Goal: Transaction & Acquisition: Obtain resource

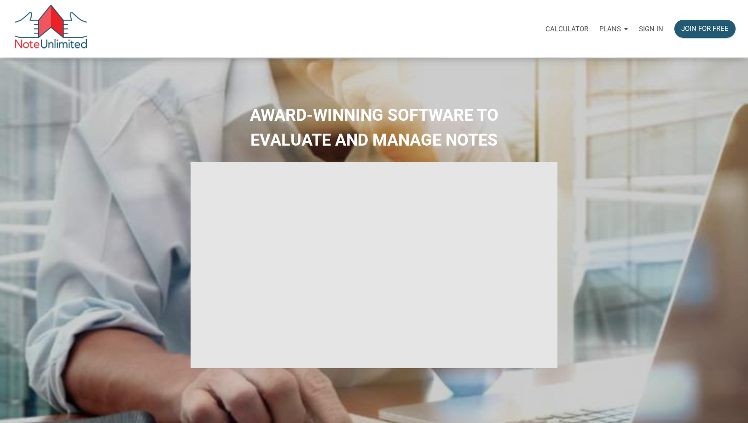
click at [649, 29] on p "Sign in" at bounding box center [651, 29] width 24 height 8
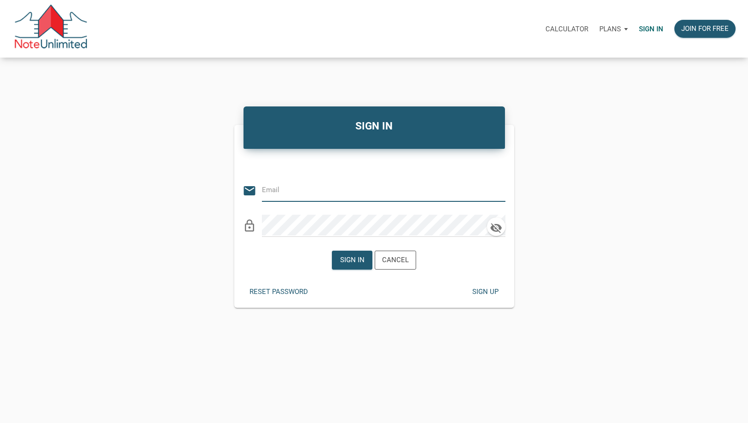
click at [277, 190] on input "email" at bounding box center [377, 190] width 230 height 21
type input "[EMAIL_ADDRESS][DOMAIN_NAME]"
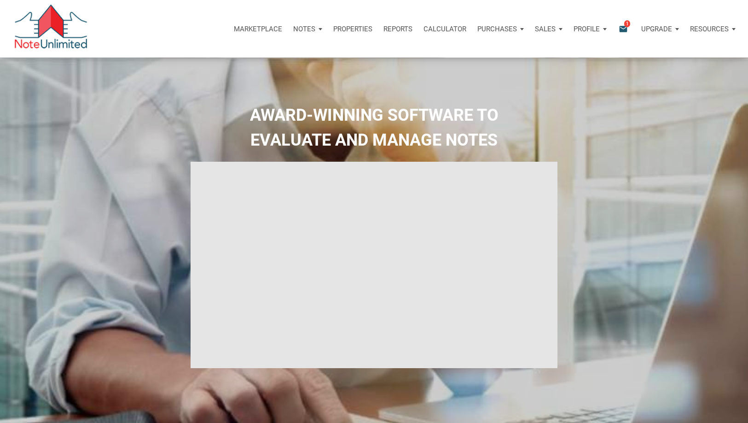
type input "Introduction to new features"
select select
click at [623, 29] on icon "email" at bounding box center [623, 28] width 11 height 11
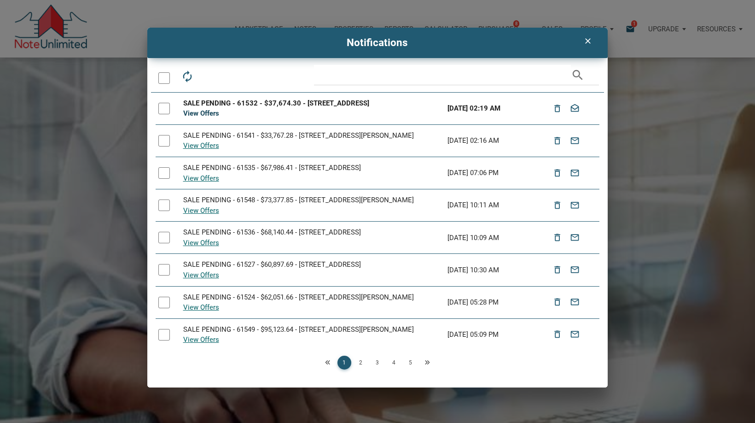
click at [200, 113] on link "View Offers" at bounding box center [201, 113] width 36 height 8
